Goal: Task Accomplishment & Management: Manage account settings

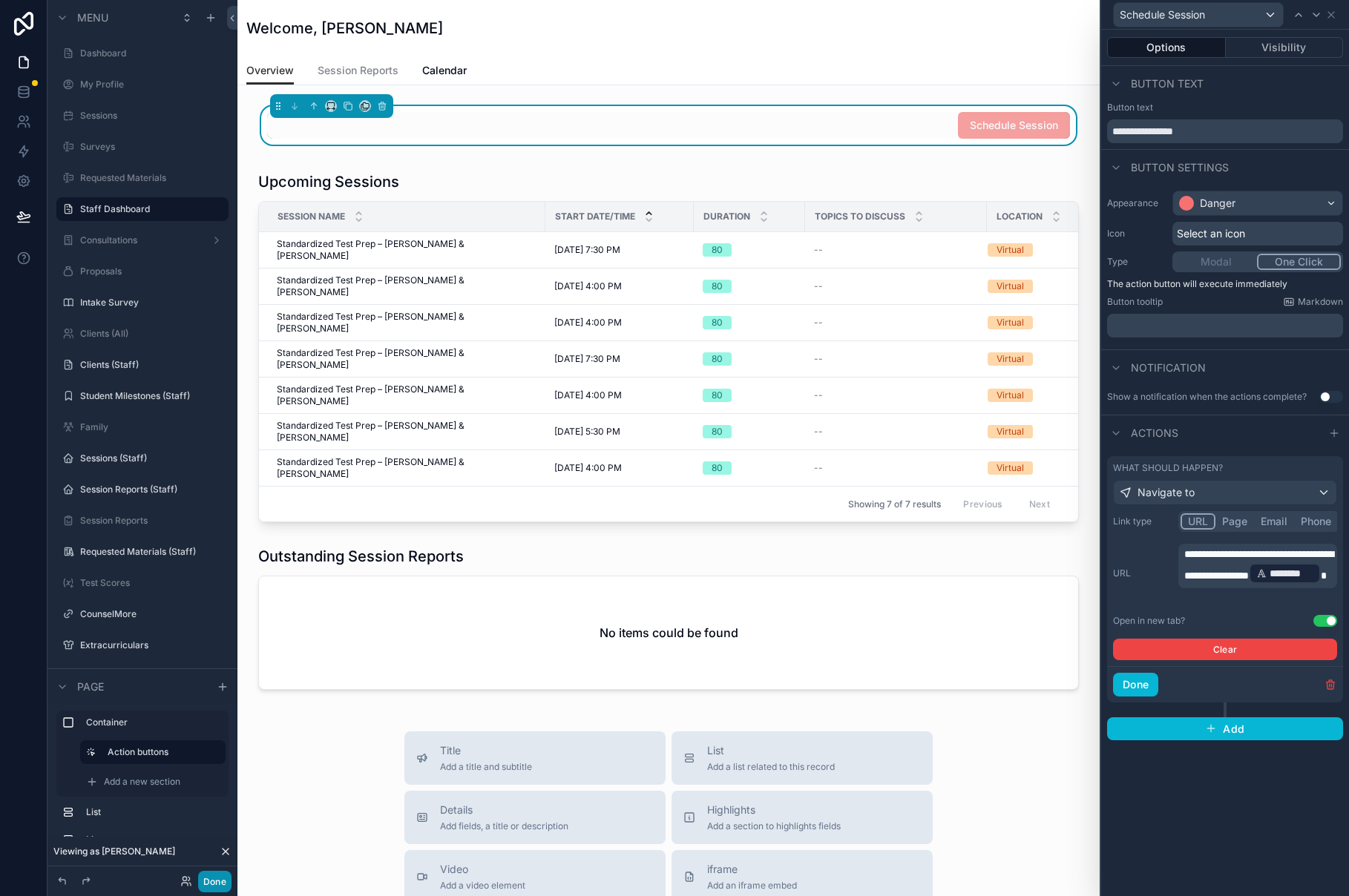
drag, startPoint x: 221, startPoint y: 875, endPoint x: 191, endPoint y: 885, distance: 31.6
click at [219, 876] on button "Done" at bounding box center [214, 881] width 34 height 21
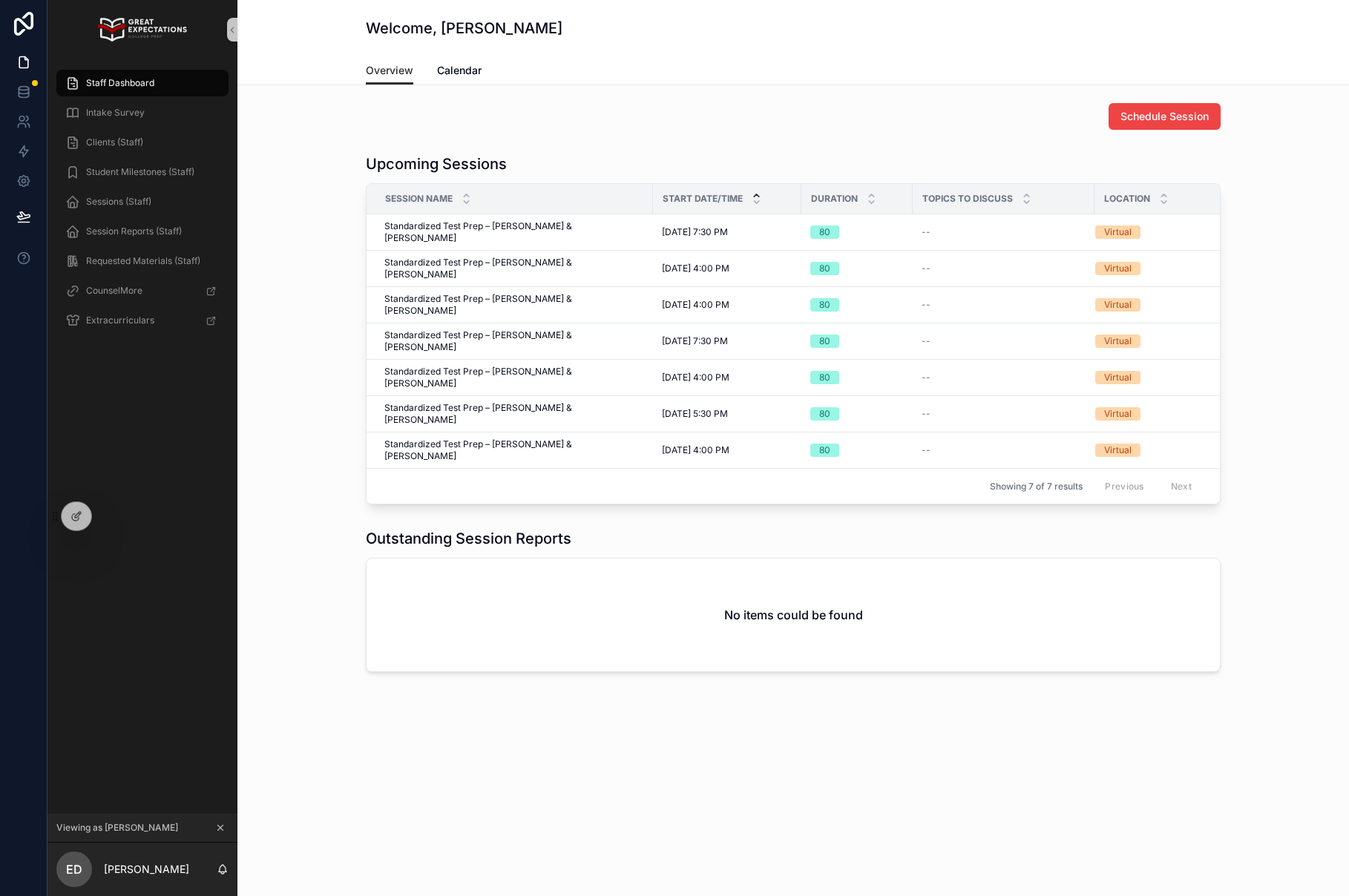
click at [218, 825] on icon "scrollable content" at bounding box center [221, 828] width 5 height 5
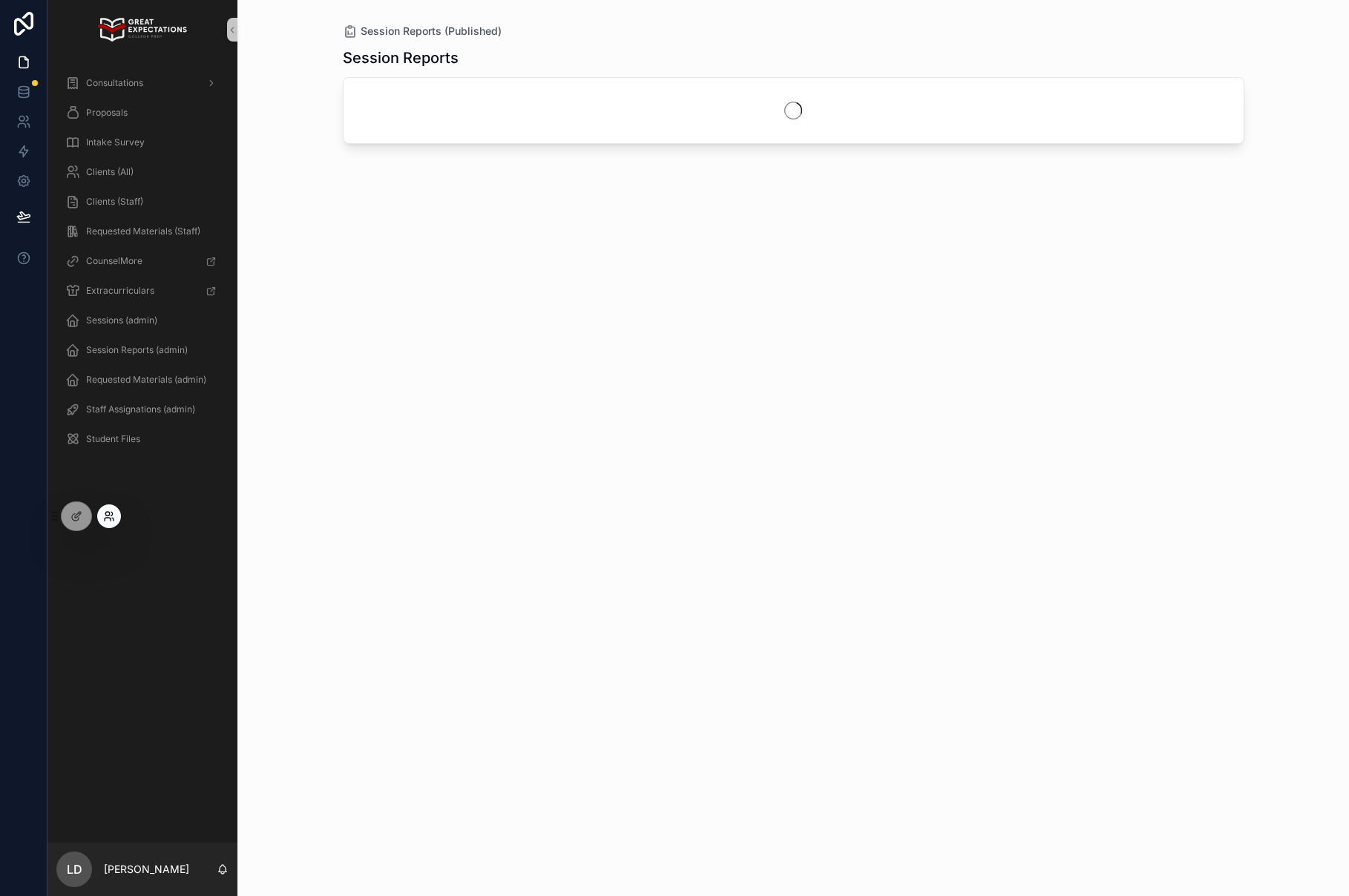
click at [105, 518] on icon at bounding box center [108, 519] width 6 height 3
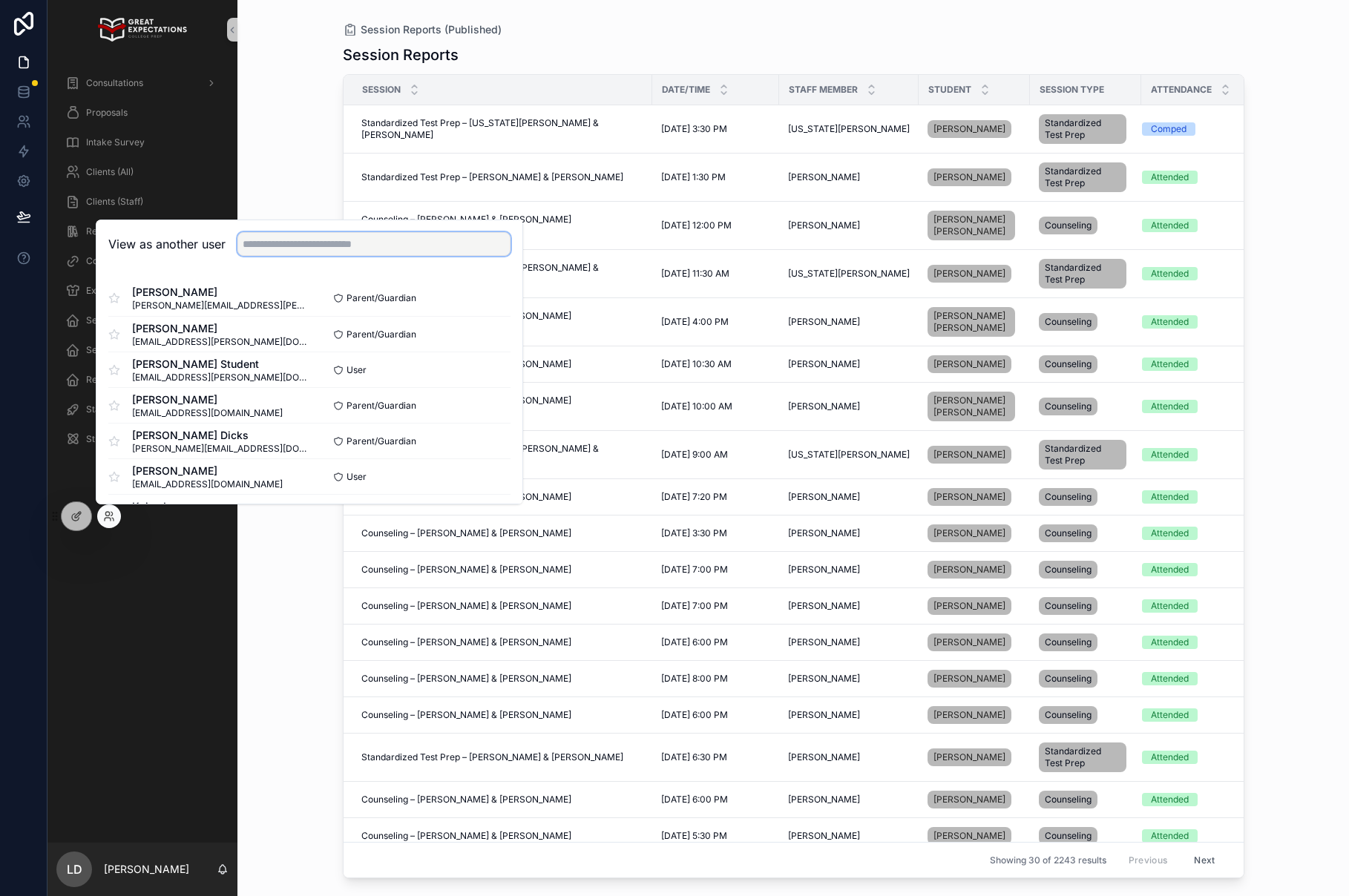
click at [301, 244] on input "text" at bounding box center [373, 243] width 273 height 24
type input "*"
drag, startPoint x: 242, startPoint y: 241, endPoint x: 190, endPoint y: 230, distance: 53.2
click at [190, 230] on div "View as another user ***" at bounding box center [309, 244] width 426 height 49
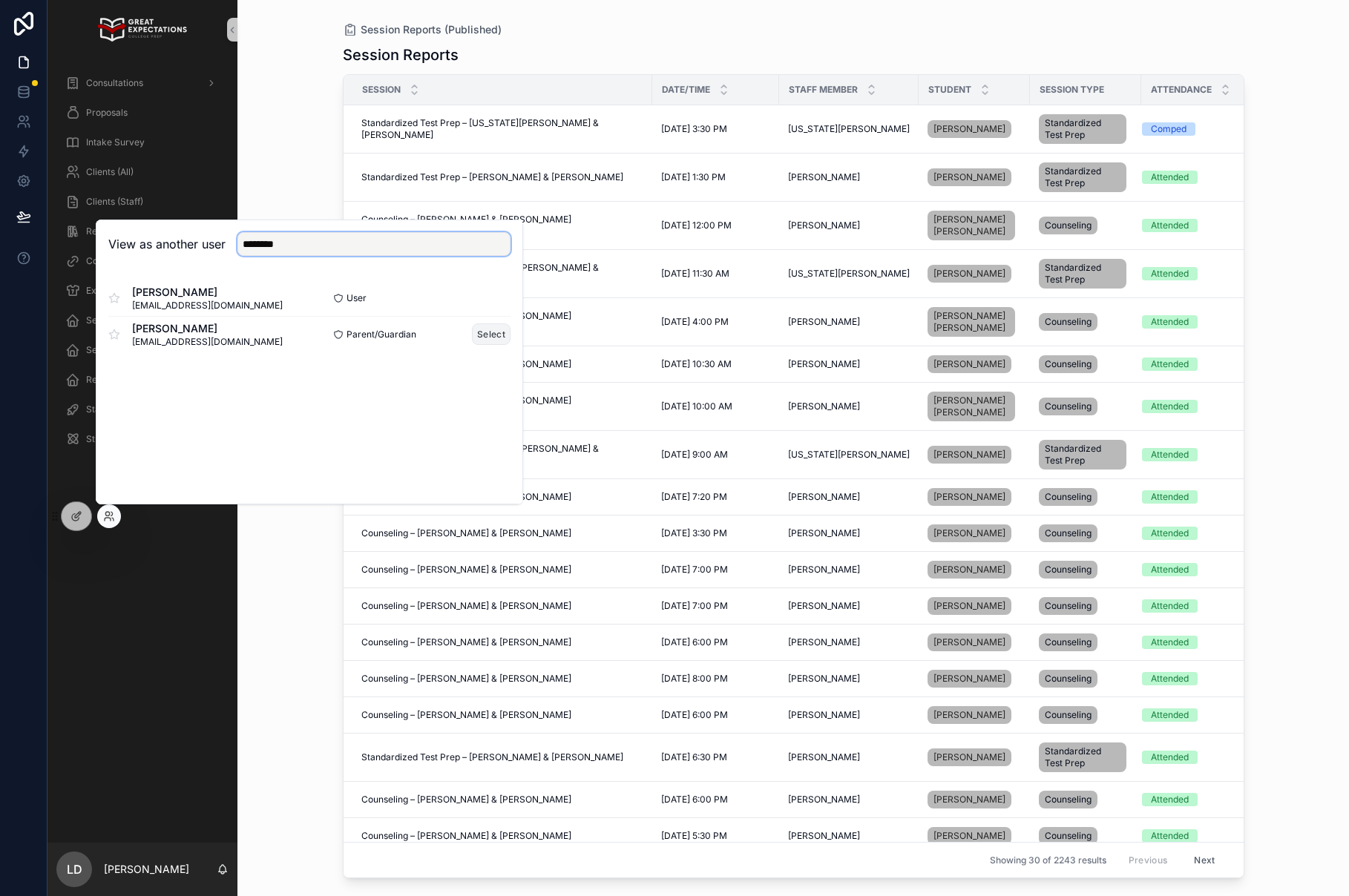
type input "********"
click at [487, 332] on button "Select" at bounding box center [491, 334] width 39 height 21
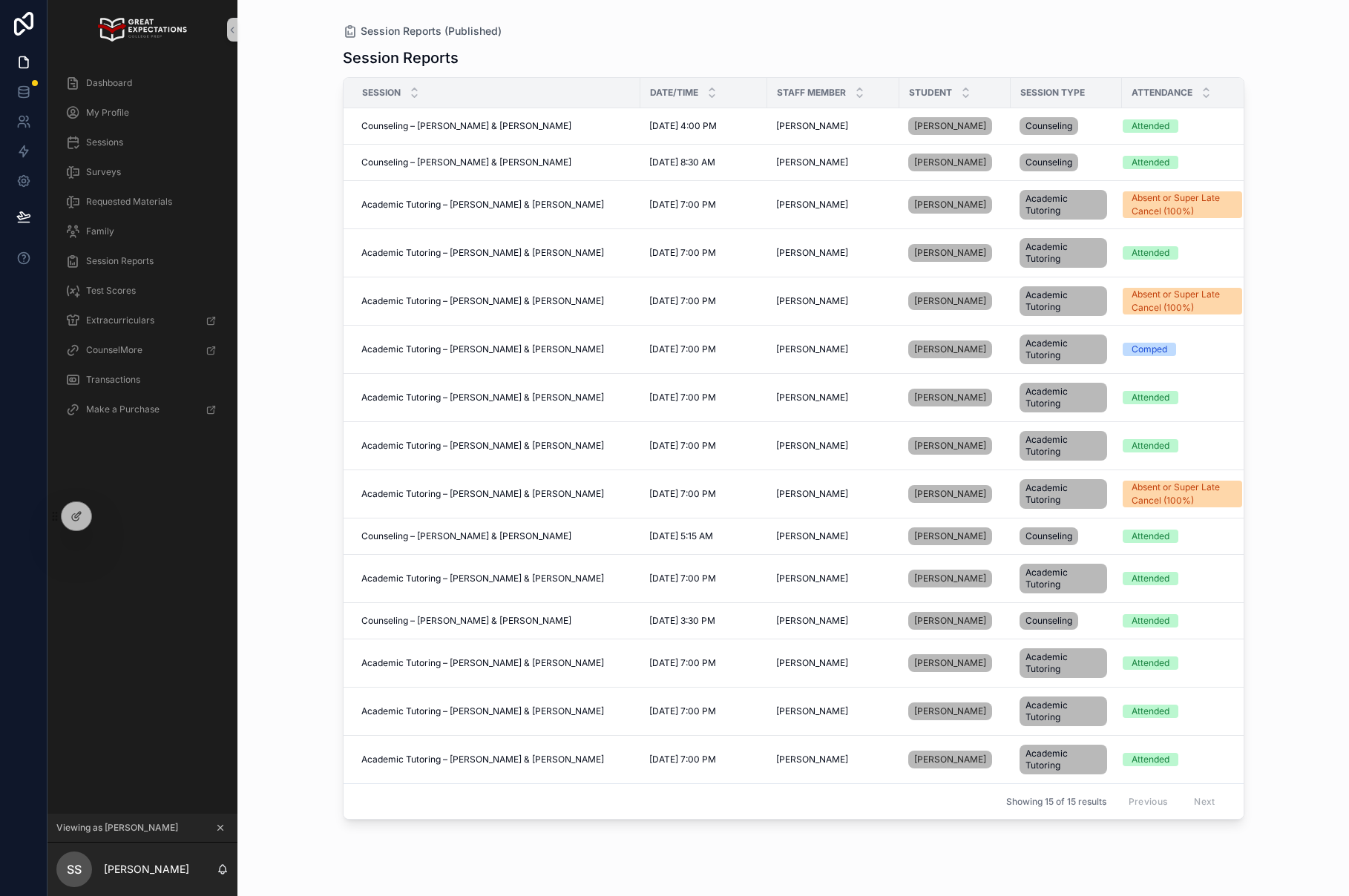
click at [158, 98] on div "My Profile" at bounding box center [142, 113] width 190 height 30
click at [157, 89] on div "Dashboard" at bounding box center [142, 83] width 154 height 24
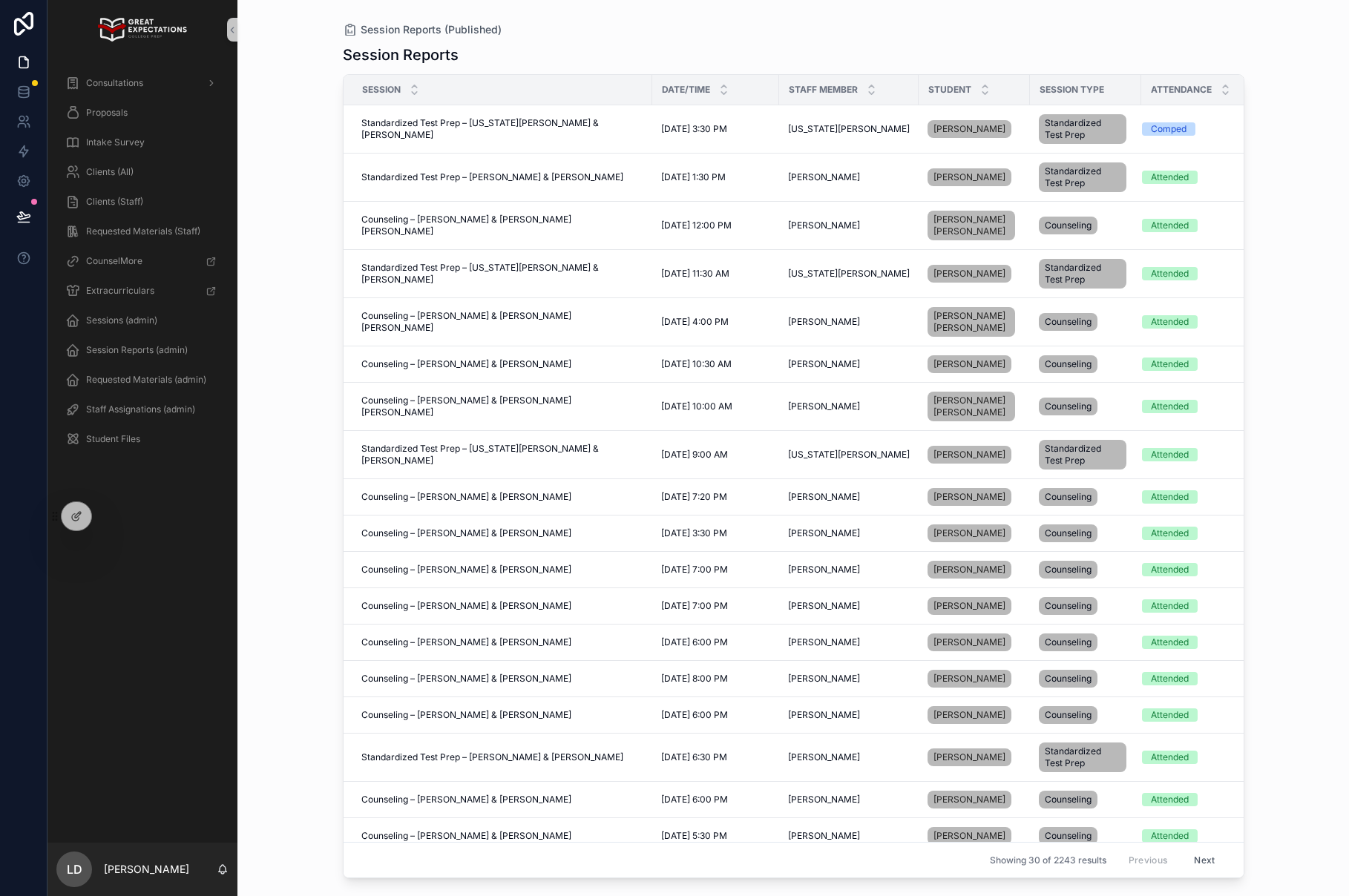
click at [60, 873] on div "LD" at bounding box center [74, 869] width 35 height 35
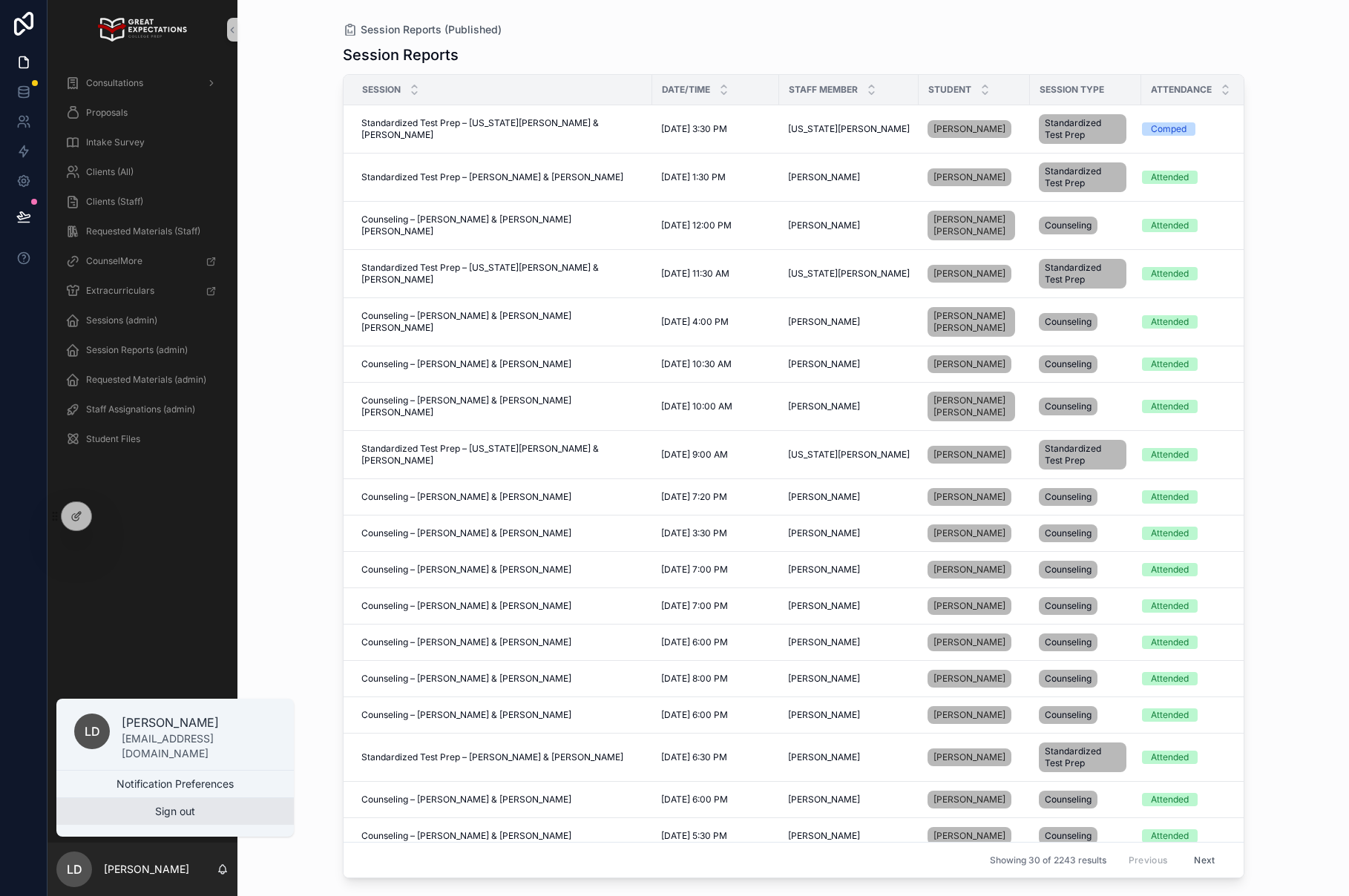
click at [119, 810] on button "Sign out" at bounding box center [175, 811] width 237 height 26
